Goal: Task Accomplishment & Management: Complete application form

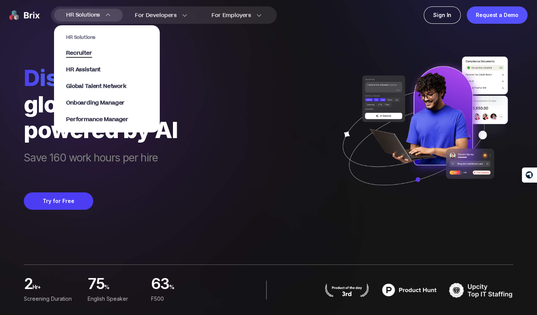
click at [83, 54] on span "Recruiter" at bounding box center [79, 53] width 26 height 9
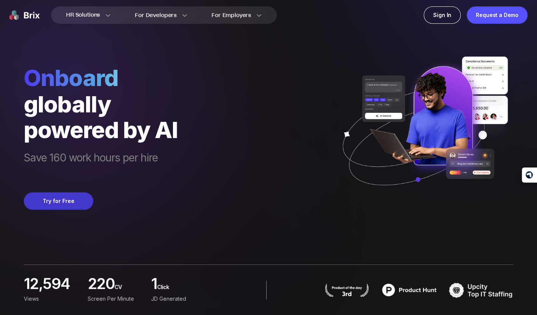
click at [64, 200] on button "Try for Free" at bounding box center [58, 201] width 69 height 17
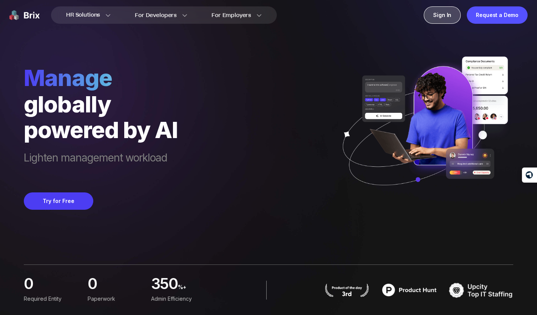
click at [453, 14] on div "Sign In" at bounding box center [442, 14] width 37 height 17
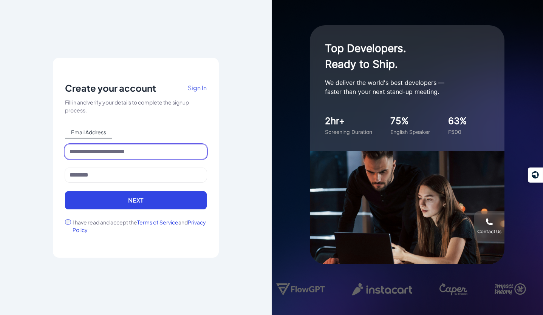
click at [125, 155] on input at bounding box center [136, 152] width 142 height 14
type input "**********"
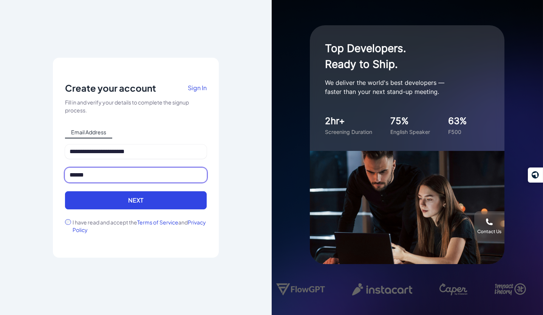
type input "******"
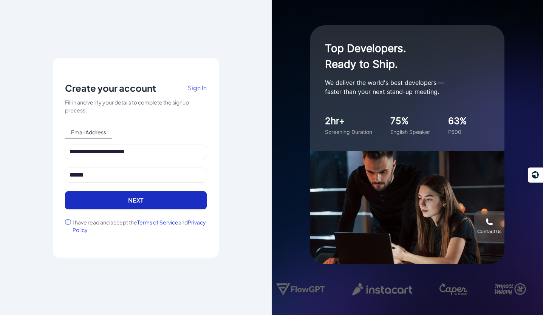
click at [142, 198] on button "Next" at bounding box center [136, 200] width 142 height 18
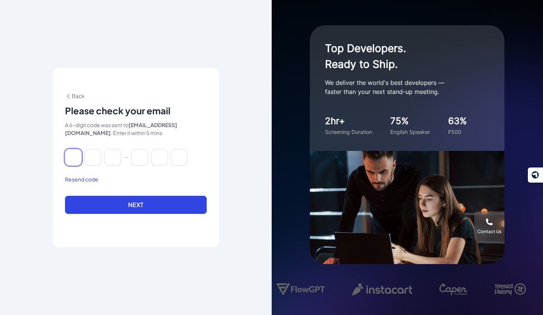
click at [76, 157] on input at bounding box center [73, 157] width 17 height 17
paste input "******"
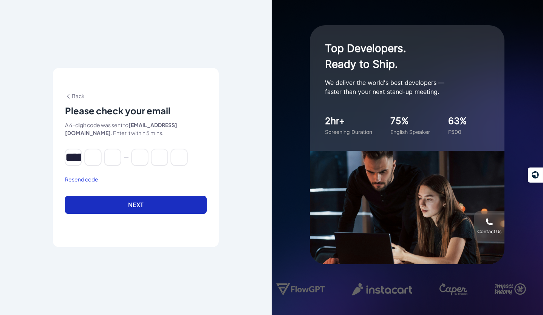
type input "*"
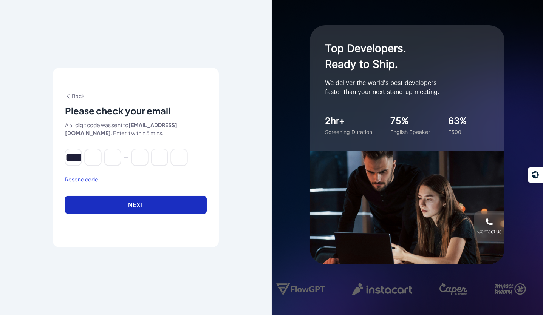
type input "*"
click at [130, 205] on button "Next" at bounding box center [136, 205] width 142 height 18
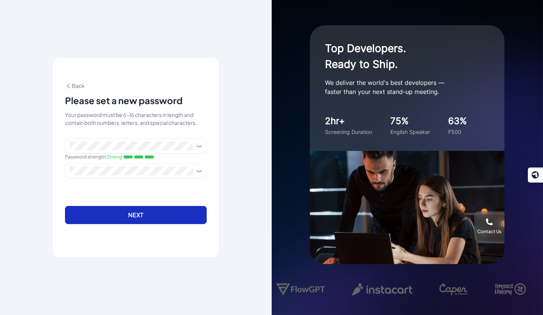
click at [143, 213] on button "Next" at bounding box center [136, 215] width 142 height 18
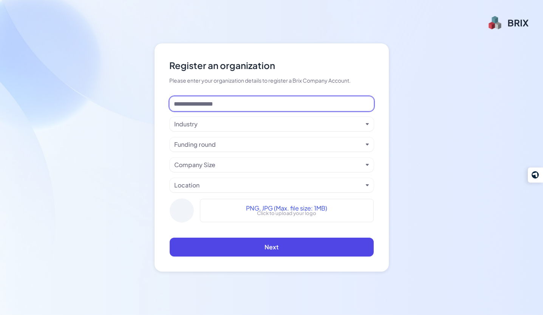
click at [297, 107] on input at bounding box center [272, 104] width 204 height 14
type input "**********"
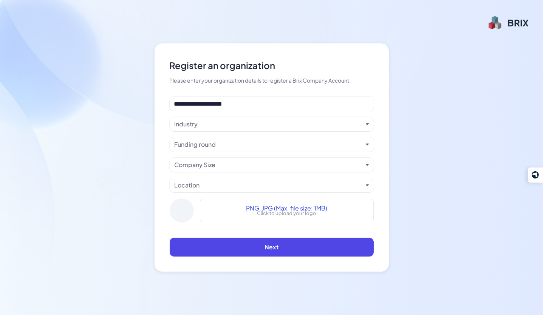
click at [283, 125] on div "Industry" at bounding box center [268, 124] width 188 height 9
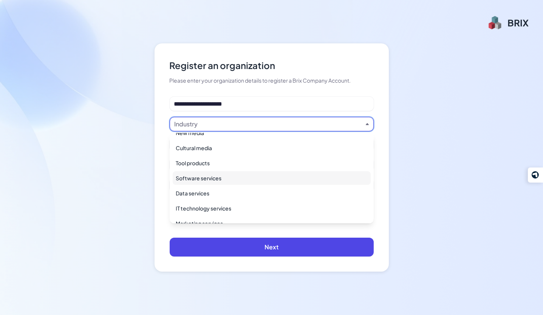
scroll to position [126, 0]
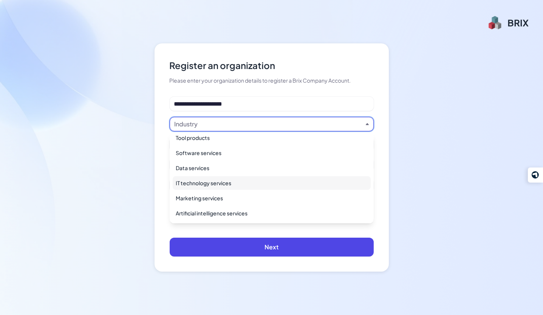
click at [235, 182] on div "IT technology services" at bounding box center [272, 183] width 198 height 14
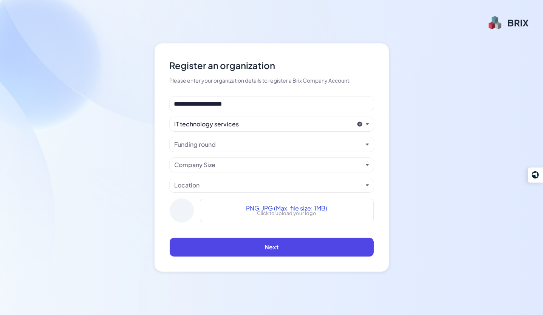
click at [227, 145] on div "Funding round" at bounding box center [268, 144] width 188 height 9
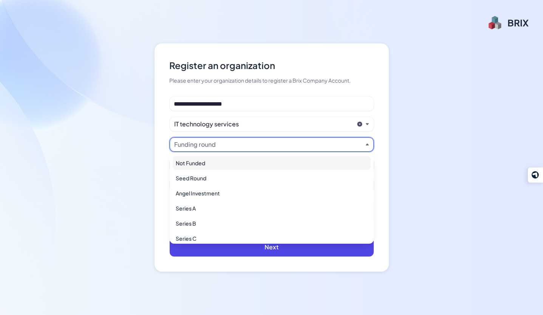
click at [220, 160] on div "Not Funded" at bounding box center [272, 163] width 198 height 14
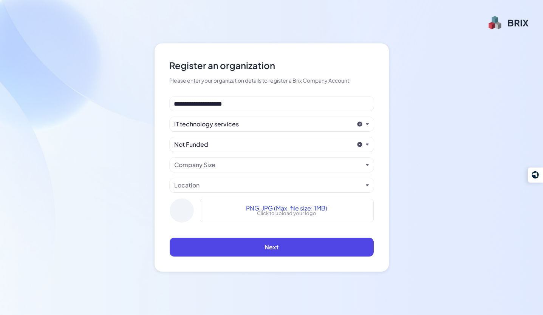
click at [207, 166] on div "Company Size" at bounding box center [194, 164] width 41 height 9
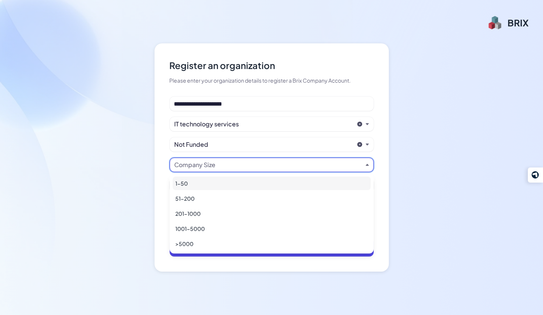
click at [197, 181] on div "1-50" at bounding box center [272, 184] width 198 height 14
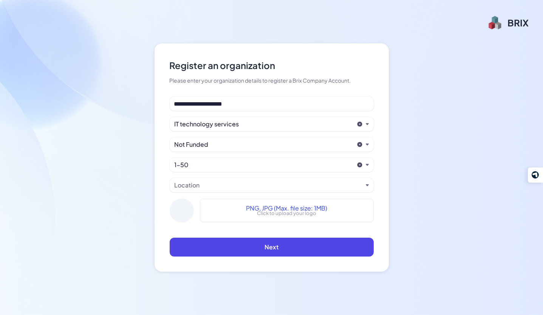
click at [204, 185] on div "Location" at bounding box center [268, 185] width 188 height 9
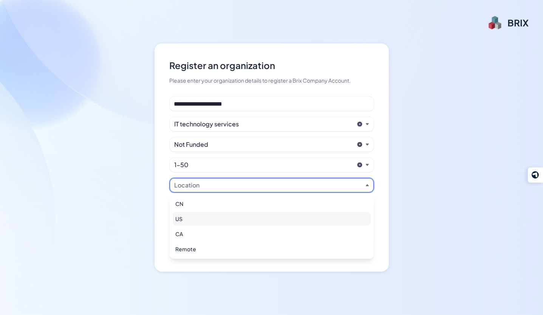
click at [191, 218] on div "US" at bounding box center [272, 219] width 198 height 14
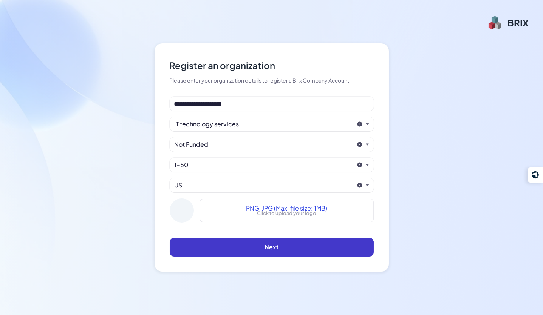
click at [259, 249] on button "Next" at bounding box center [272, 247] width 204 height 19
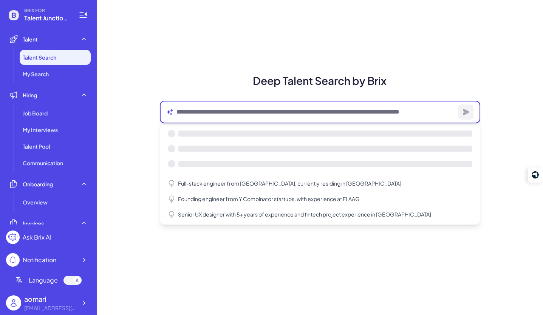
click at [236, 114] on textarea at bounding box center [315, 112] width 279 height 9
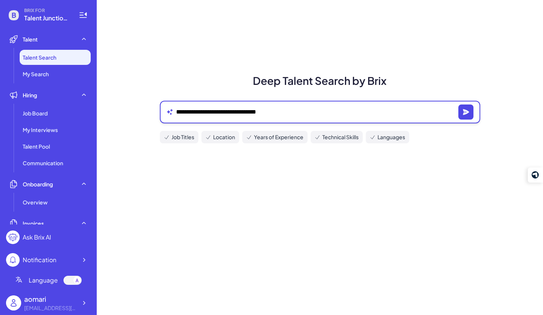
type textarea "**********"
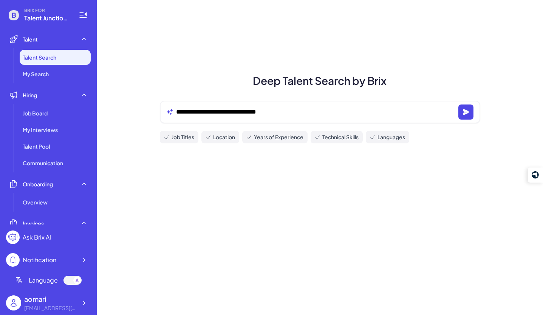
click at [177, 13] on div "**********" at bounding box center [320, 157] width 446 height 315
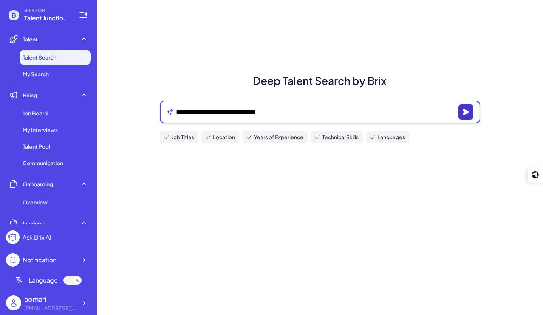
click at [464, 112] on icon "button" at bounding box center [466, 112] width 8 height 8
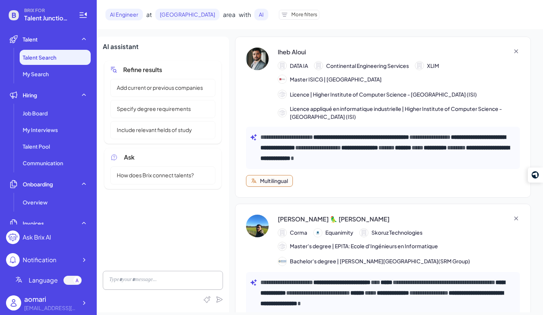
click at [292, 51] on div "Iheb Aloui" at bounding box center [292, 52] width 28 height 9
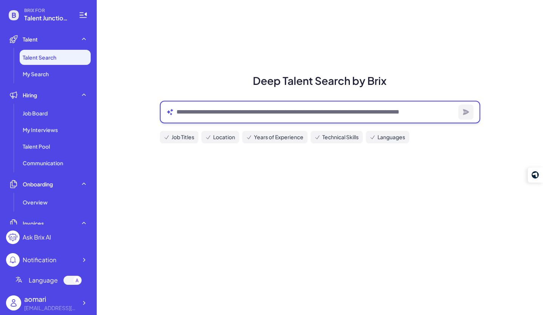
click at [213, 112] on textarea at bounding box center [315, 112] width 279 height 9
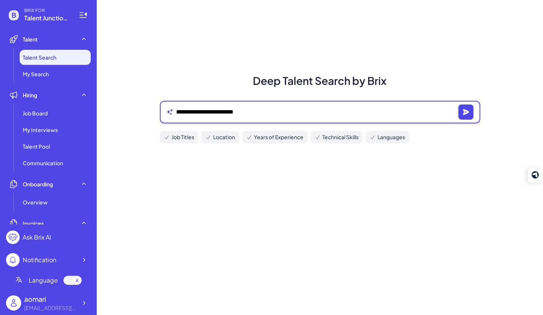
type textarea "**********"
click at [465, 112] on icon "button" at bounding box center [466, 112] width 8 height 8
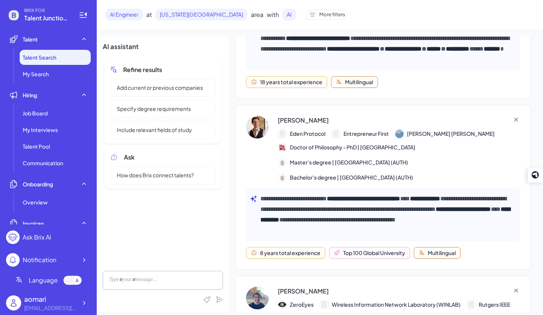
scroll to position [302, 0]
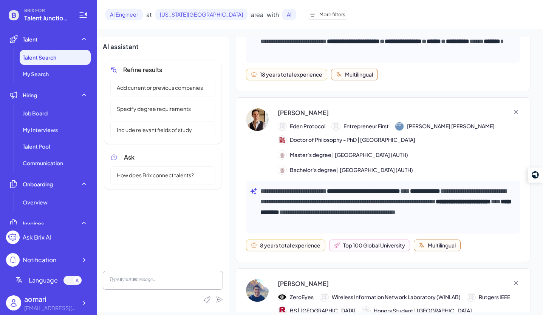
click at [300, 108] on div "Miltos Saratzidis" at bounding box center [303, 112] width 51 height 9
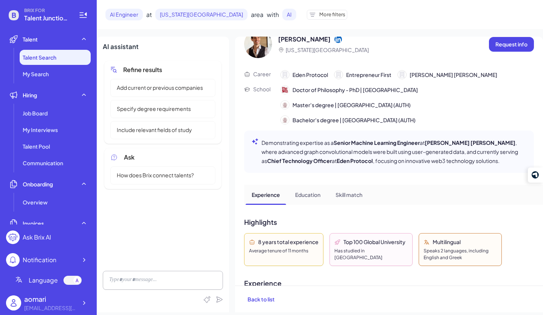
scroll to position [25, 0]
click at [318, 192] on p "Education" at bounding box center [307, 195] width 25 height 8
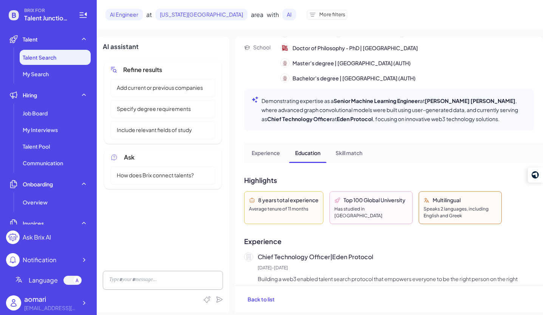
scroll to position [0, 0]
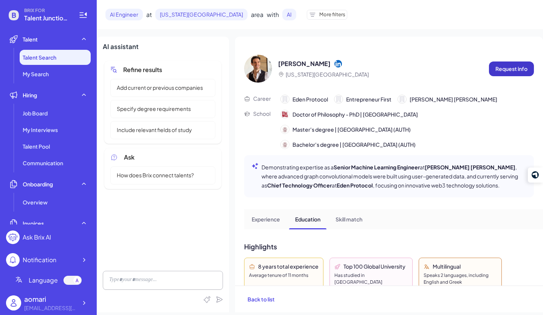
click at [507, 70] on p "Request info" at bounding box center [511, 69] width 32 height 8
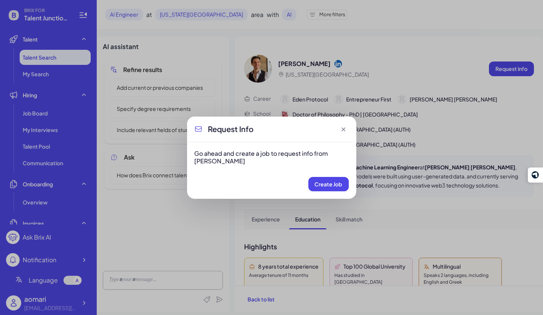
click at [343, 127] on icon at bounding box center [343, 130] width 8 height 8
